Goal: Navigation & Orientation: Find specific page/section

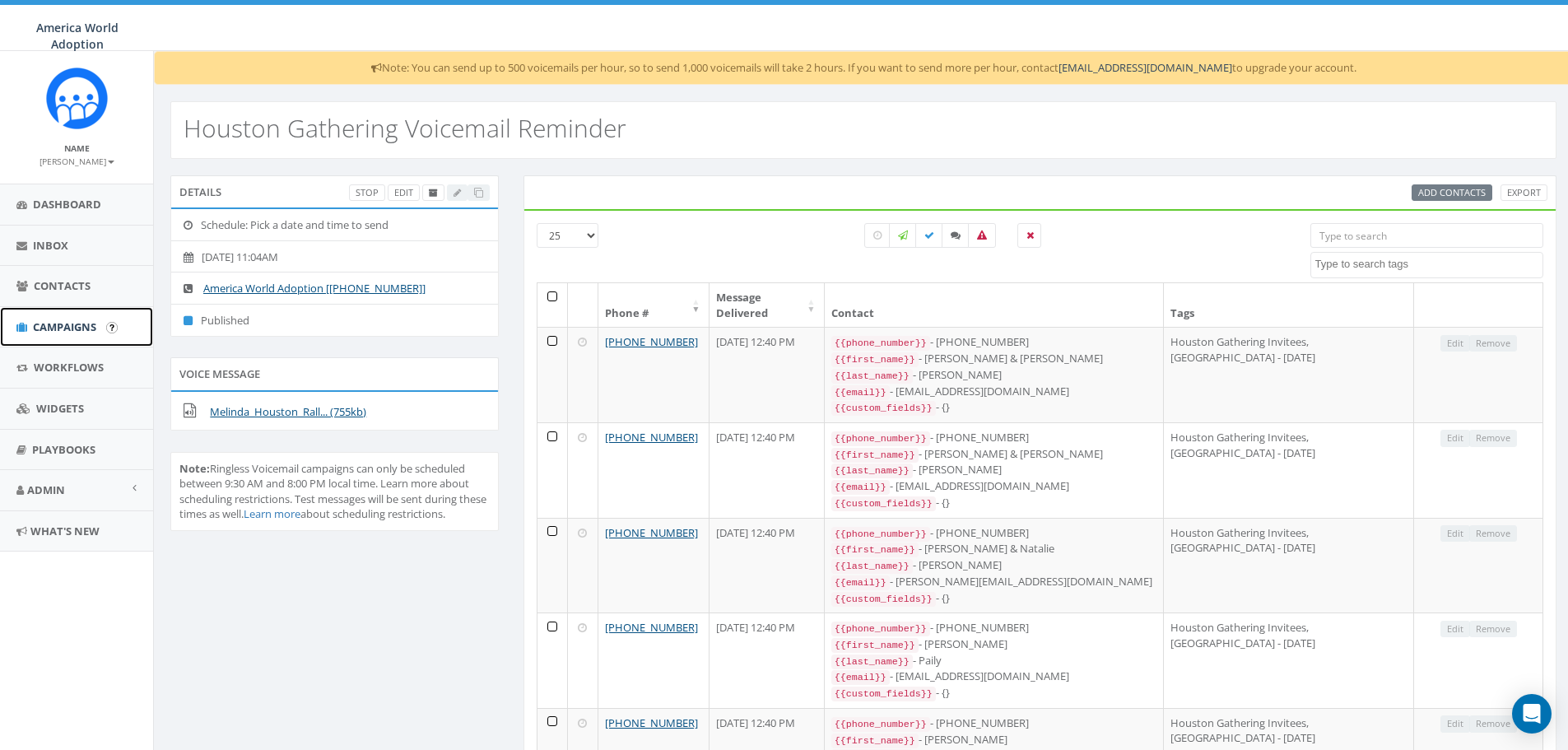
click at [54, 331] on span "Campaigns" at bounding box center [64, 327] width 64 height 15
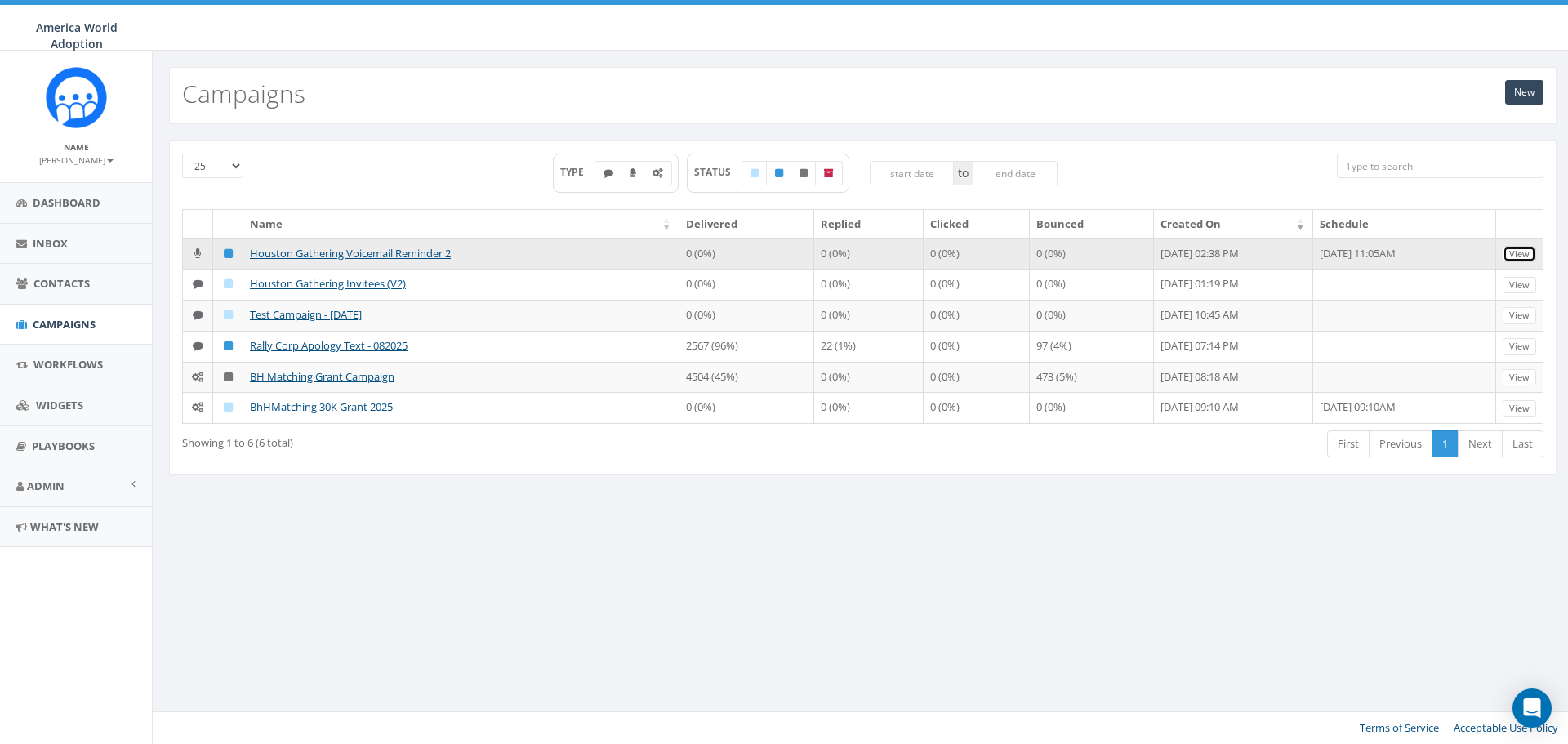
click at [1525, 249] on link "View" at bounding box center [1520, 254] width 34 height 17
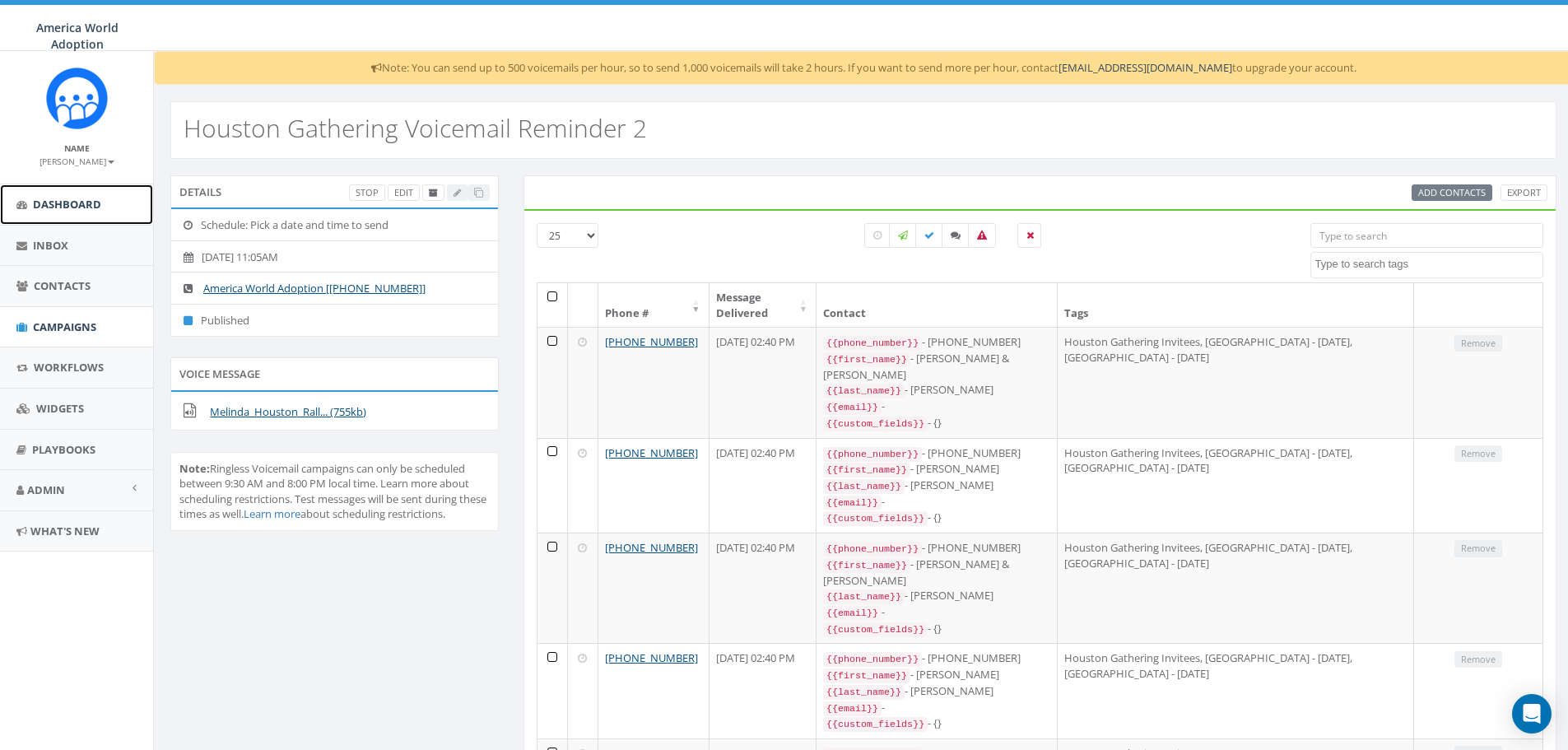
click at [92, 202] on span "Dashboard" at bounding box center [67, 204] width 69 height 15
